Goal: Transaction & Acquisition: Book appointment/travel/reservation

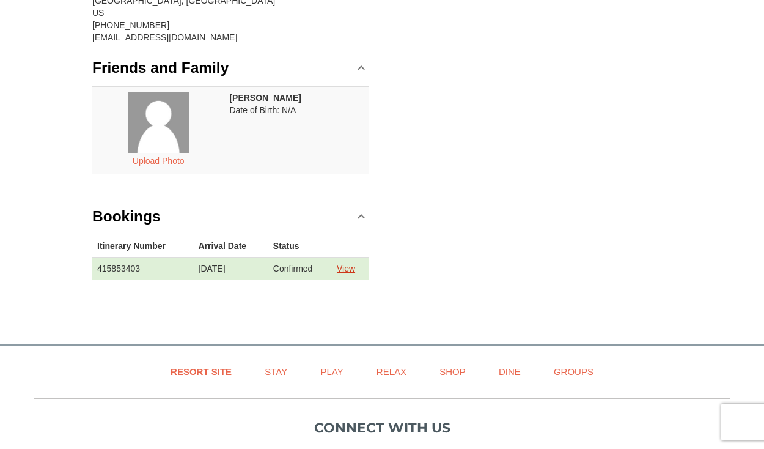
click at [353, 268] on link "View" at bounding box center [346, 268] width 18 height 10
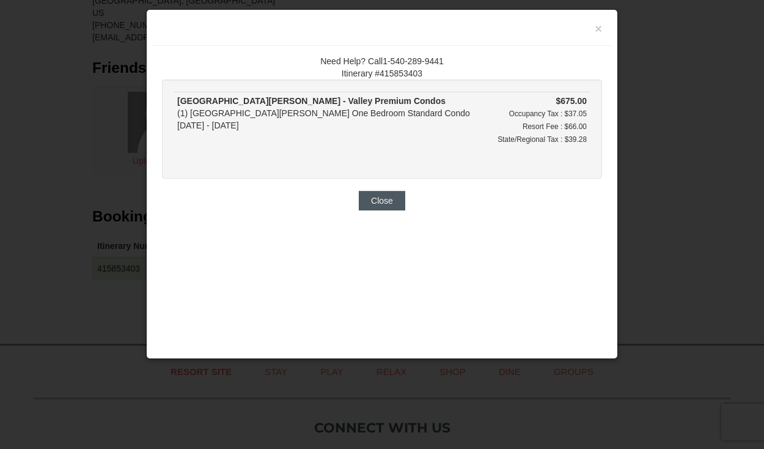
click at [388, 197] on button "Close" at bounding box center [382, 201] width 46 height 20
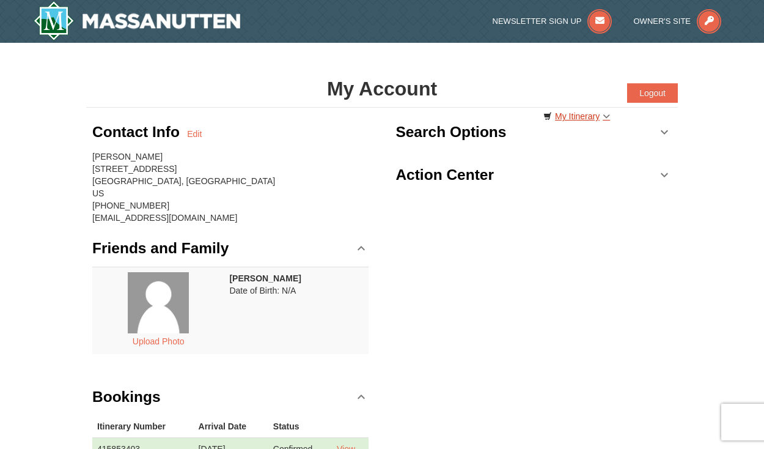
click at [592, 122] on link "My Itinerary" at bounding box center [576, 116] width 82 height 18
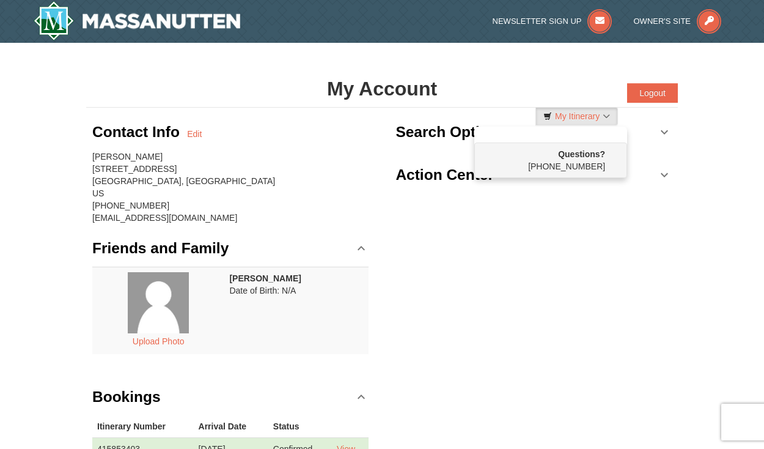
click at [576, 247] on div "Contact Info Edit [PERSON_NAME] [STREET_ADDRESS][PERSON_NAME] [PHONE_NUMBER] [E…" at bounding box center [382, 296] width 592 height 376
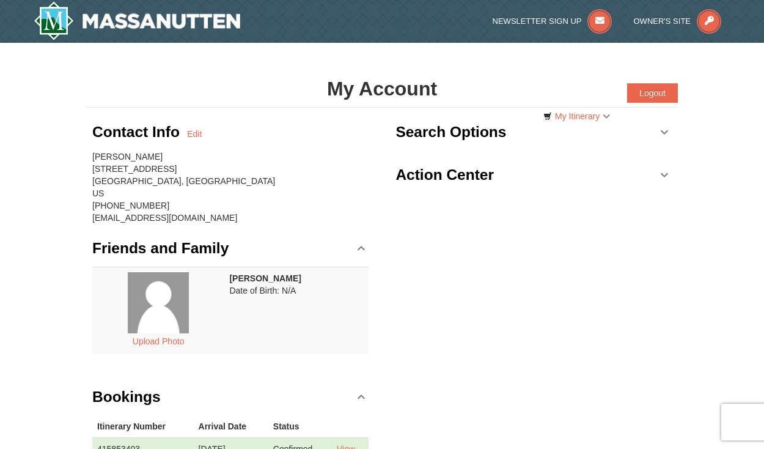
click at [500, 178] on link "Action Center" at bounding box center [533, 174] width 276 height 37
click at [477, 133] on h3 "Search Options" at bounding box center [450, 132] width 111 height 24
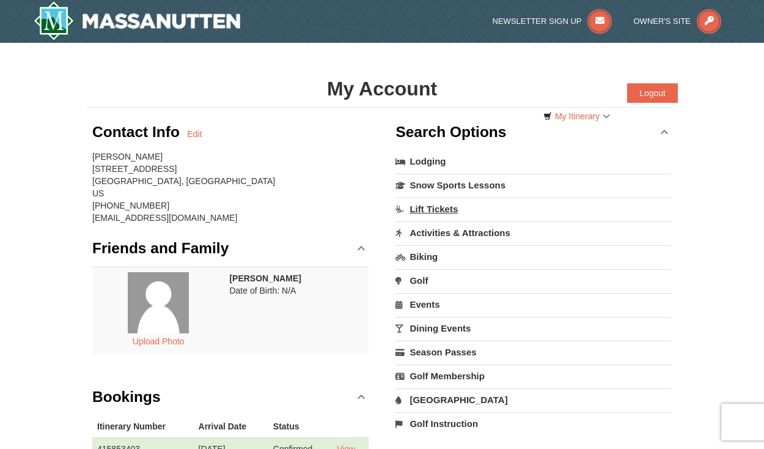
click at [436, 206] on link "Lift Tickets" at bounding box center [533, 208] width 276 height 23
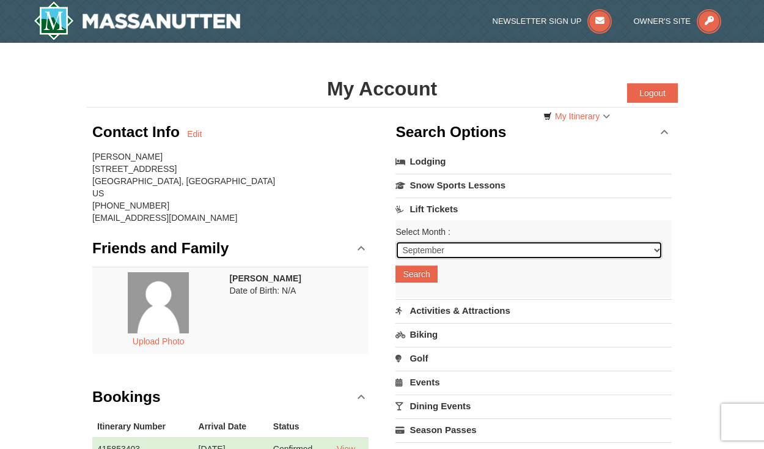
select select "12"
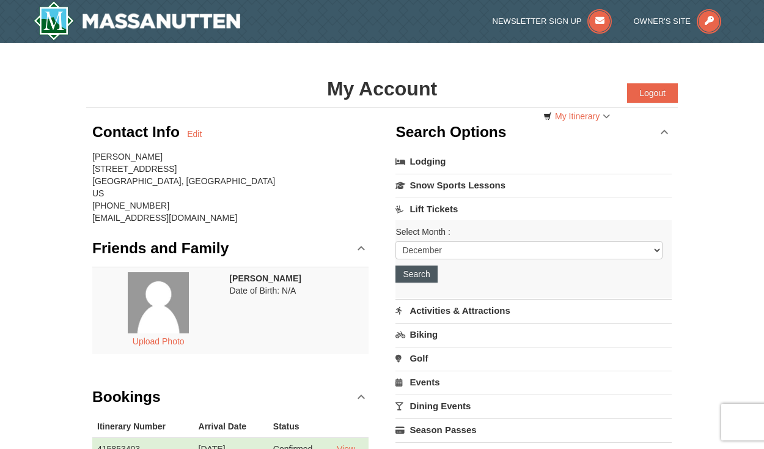
click at [423, 273] on button "Search" at bounding box center [416, 273] width 42 height 17
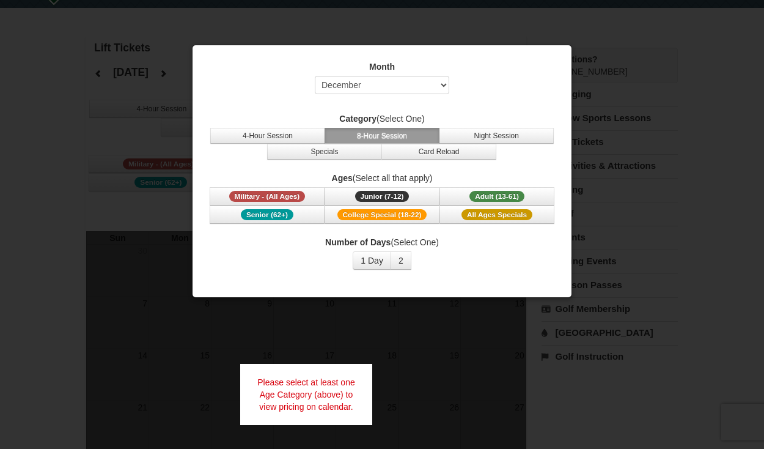
scroll to position [36, 0]
click at [463, 192] on button "Adult (13-61) (13 - 61)" at bounding box center [496, 196] width 115 height 18
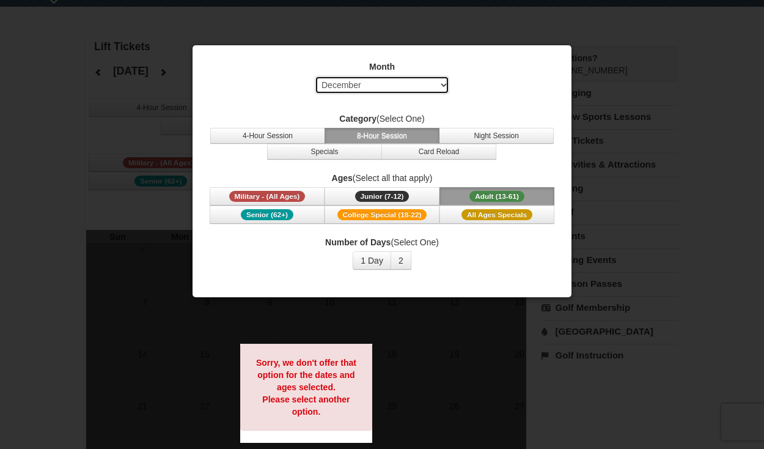
select select "1"
click at [474, 199] on span "Adult (13-61)" at bounding box center [496, 196] width 55 height 11
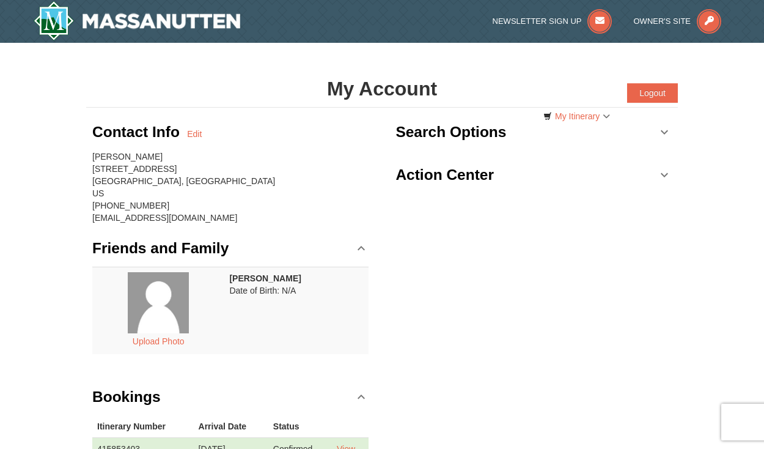
click at [496, 139] on h3 "Search Options" at bounding box center [450, 132] width 111 height 24
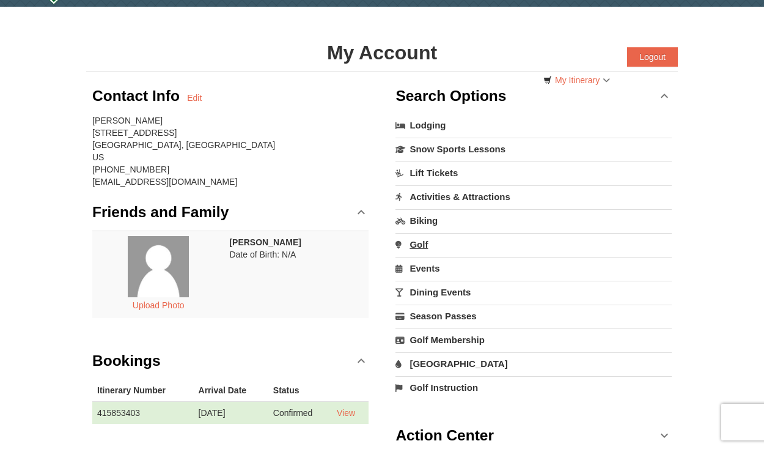
scroll to position [48, 0]
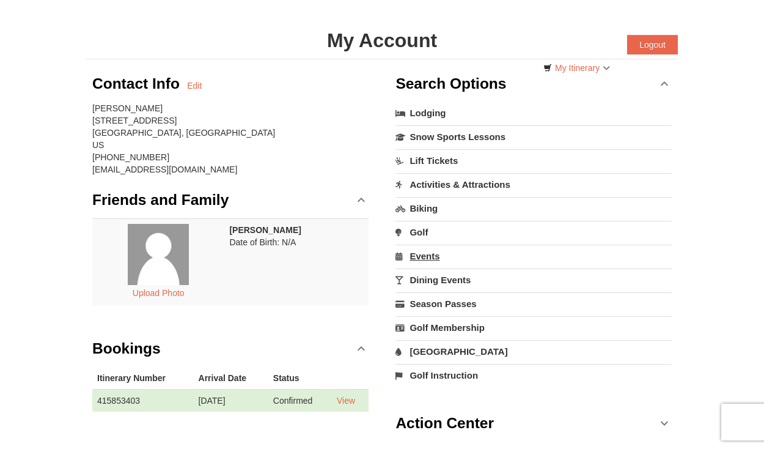
click at [430, 261] on link "Events" at bounding box center [533, 255] width 276 height 23
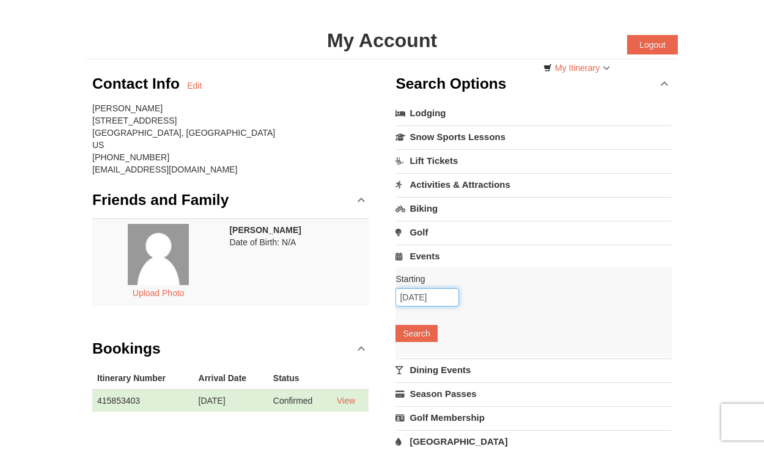
click at [444, 291] on input "[DATE]" at bounding box center [427, 297] width 64 height 18
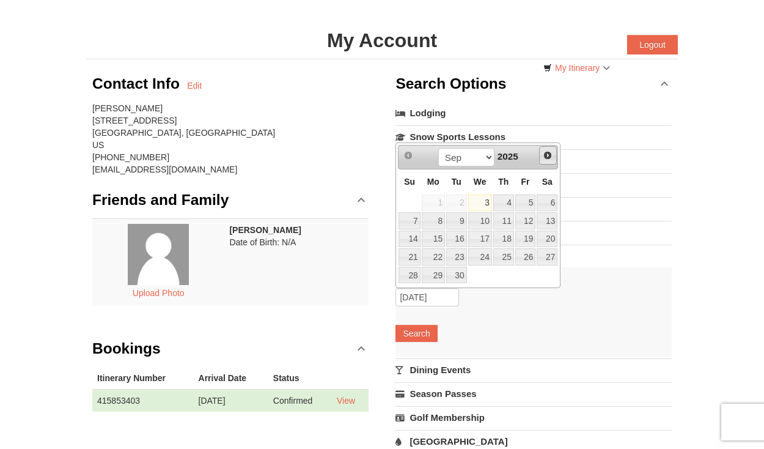
click at [546, 157] on span "Next" at bounding box center [548, 155] width 10 height 10
click at [439, 212] on link "8" at bounding box center [433, 220] width 23 height 17
type input "12/08/2025"
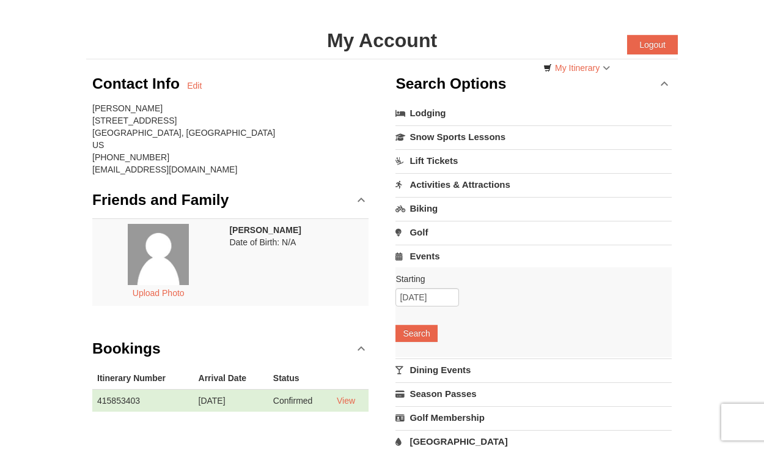
click at [427, 323] on div "Starting Please format dates MM/DD/YYYY Please format dates MM/DD/YYYY 12/08/20…" at bounding box center [533, 312] width 276 height 90
click at [427, 330] on button "Search" at bounding box center [416, 332] width 42 height 17
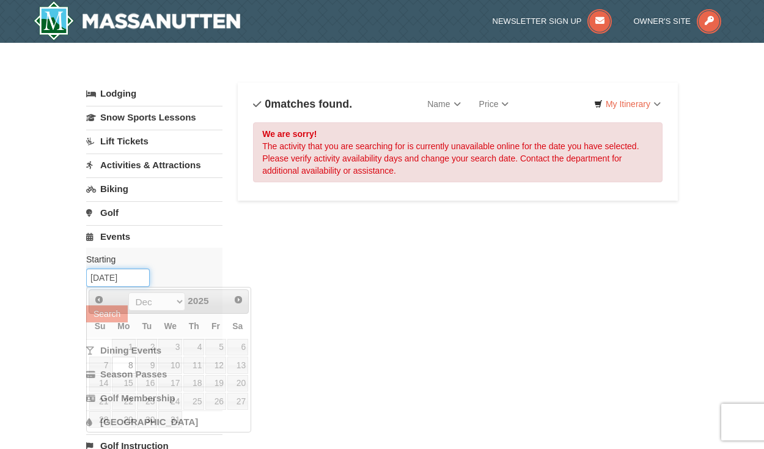
drag, startPoint x: 136, startPoint y: 277, endPoint x: 62, endPoint y: 271, distance: 74.2
click at [65, 271] on div "× Categories List Filter My Itinerary Questions? [PHONE_NUMBER] Lodging Arrival…" at bounding box center [382, 390] width 764 height 695
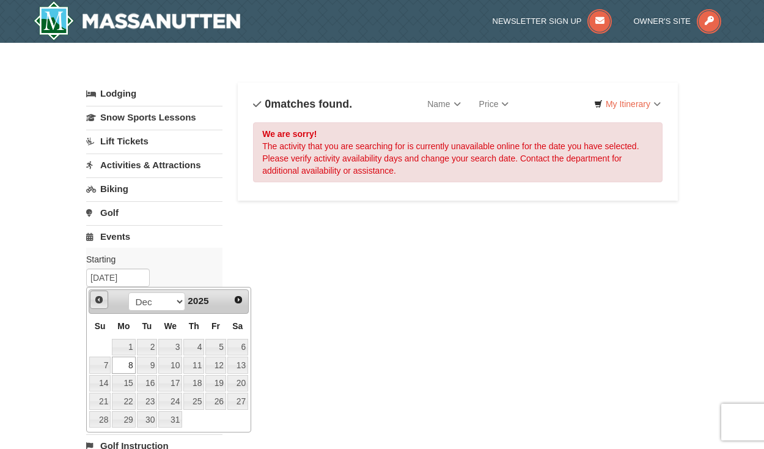
click at [100, 296] on span "Prev" at bounding box center [99, 300] width 10 height 10
click at [199, 356] on td "4" at bounding box center [194, 347] width 22 height 18
type input "[DATE]"
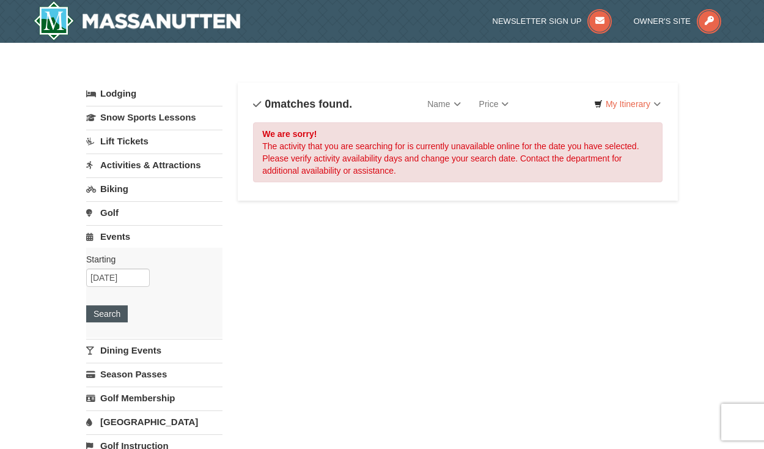
click at [105, 306] on button "Search" at bounding box center [107, 313] width 42 height 17
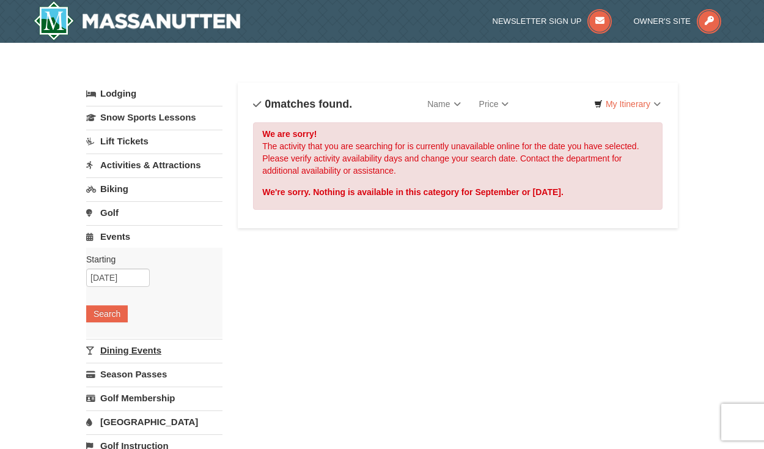
click at [116, 351] on link "Dining Events" at bounding box center [154, 350] width 136 height 23
click at [113, 343] on button "Search" at bounding box center [107, 337] width 42 height 17
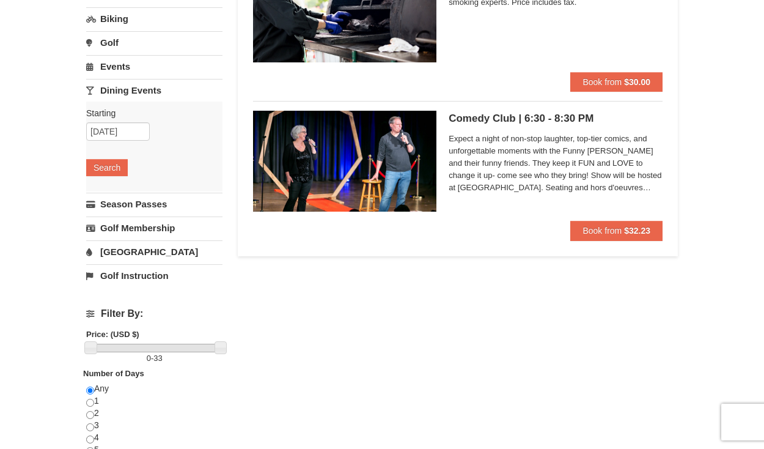
scroll to position [157, 0]
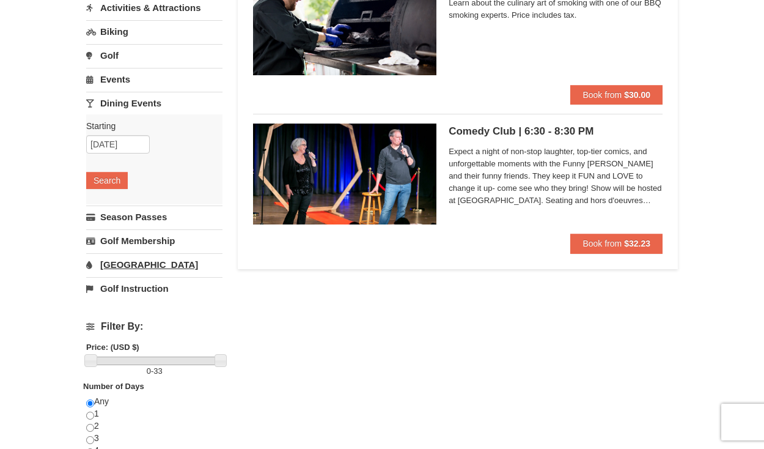
click at [138, 259] on link "[GEOGRAPHIC_DATA]" at bounding box center [154, 264] width 136 height 23
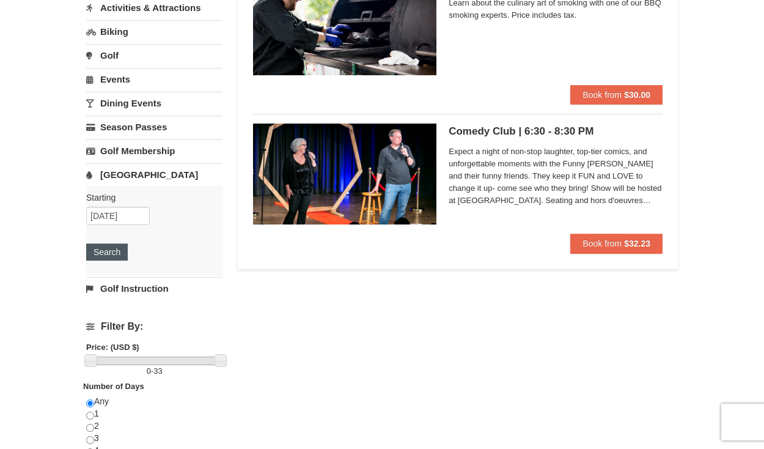
click at [120, 246] on button "Search" at bounding box center [107, 251] width 42 height 17
